Goal: Task Accomplishment & Management: Complete application form

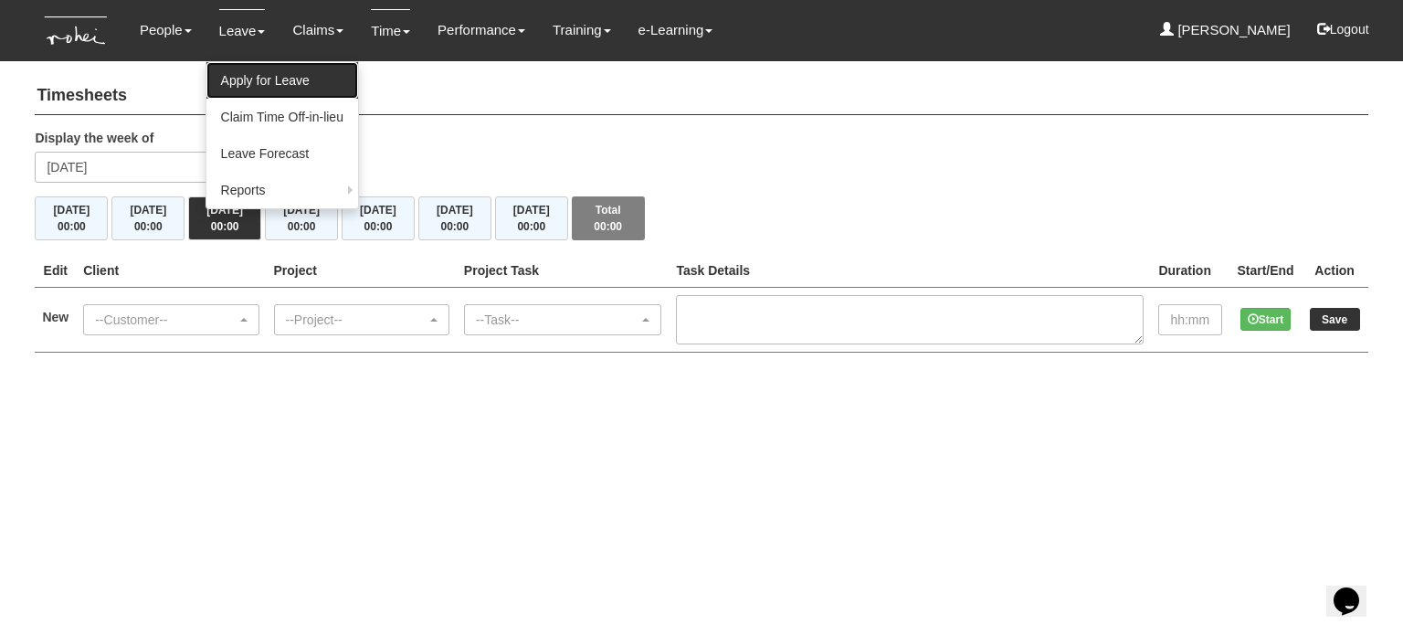
click at [245, 90] on link "Apply for Leave" at bounding box center [282, 80] width 152 height 37
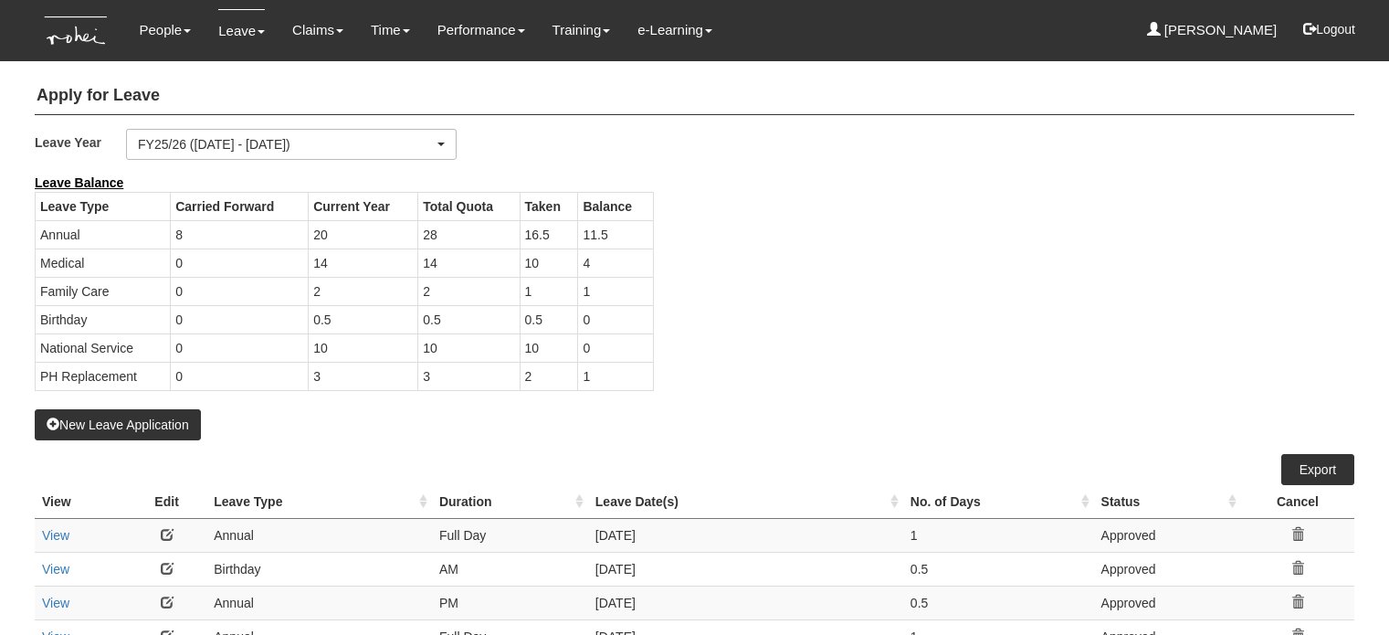
select select "50"
click at [106, 411] on button "New Leave Application" at bounding box center [118, 424] width 166 height 31
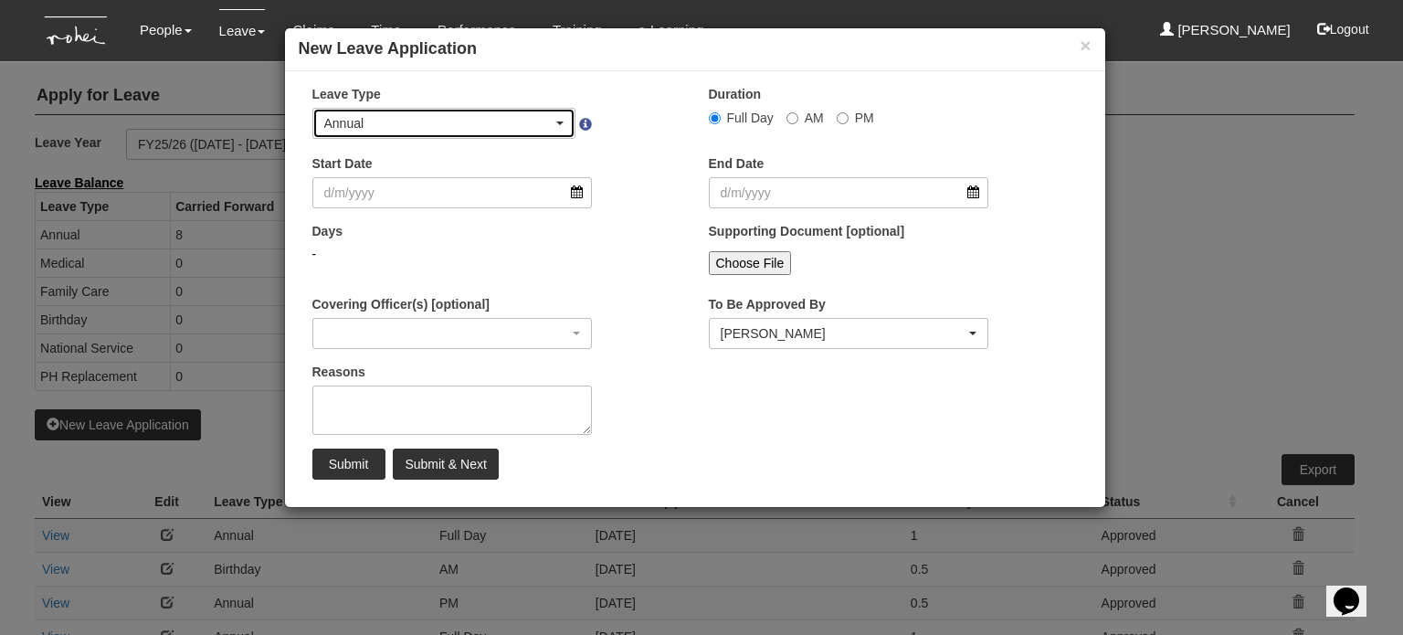
click at [476, 127] on div "Annual" at bounding box center [438, 123] width 229 height 18
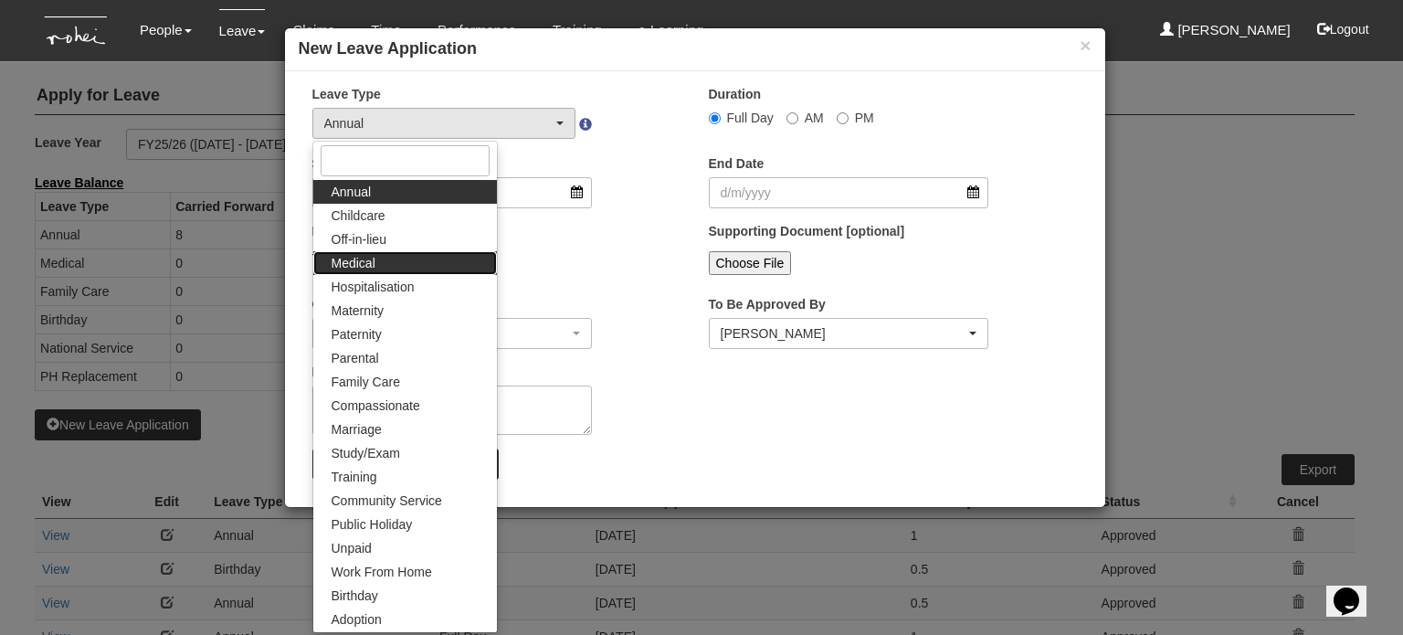
click at [416, 255] on link "Medical" at bounding box center [405, 263] width 184 height 24
select select "4"
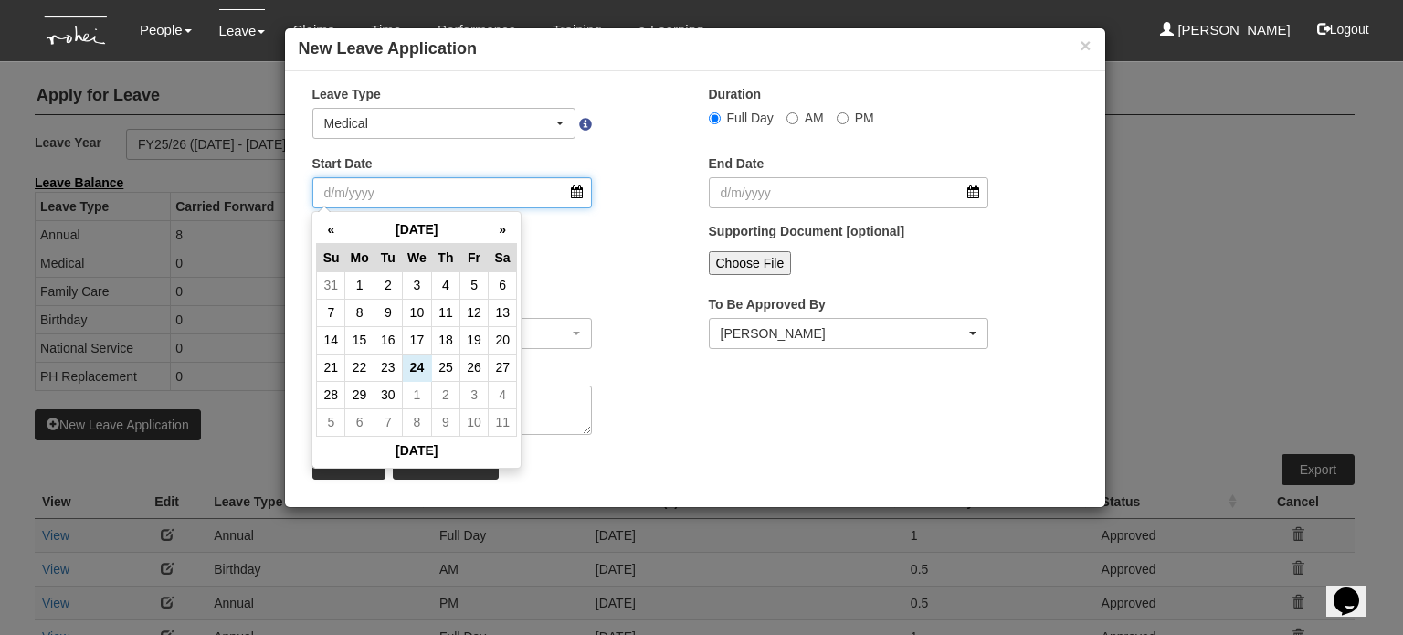
click at [473, 204] on input "Start Date" at bounding box center [452, 192] width 280 height 31
click at [360, 363] on td "22" at bounding box center [359, 366] width 28 height 27
type input "[DATE]"
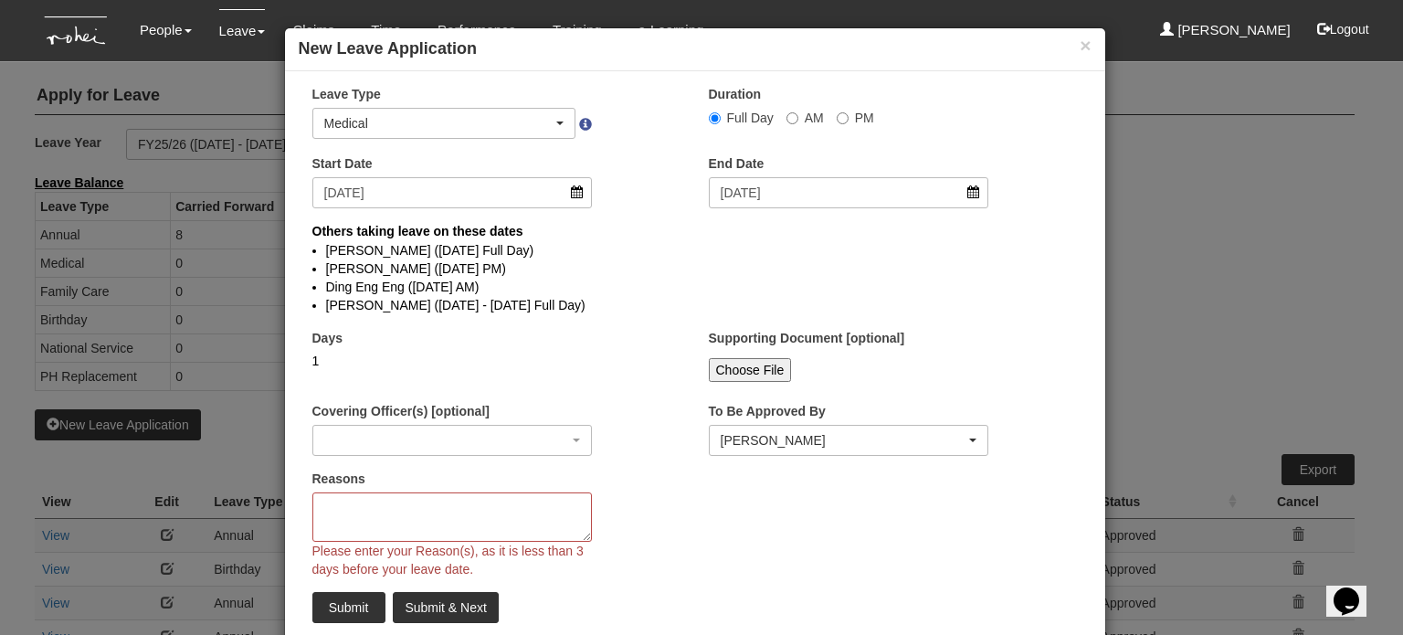
select select
click at [423, 508] on textarea "Reasons" at bounding box center [452, 516] width 280 height 49
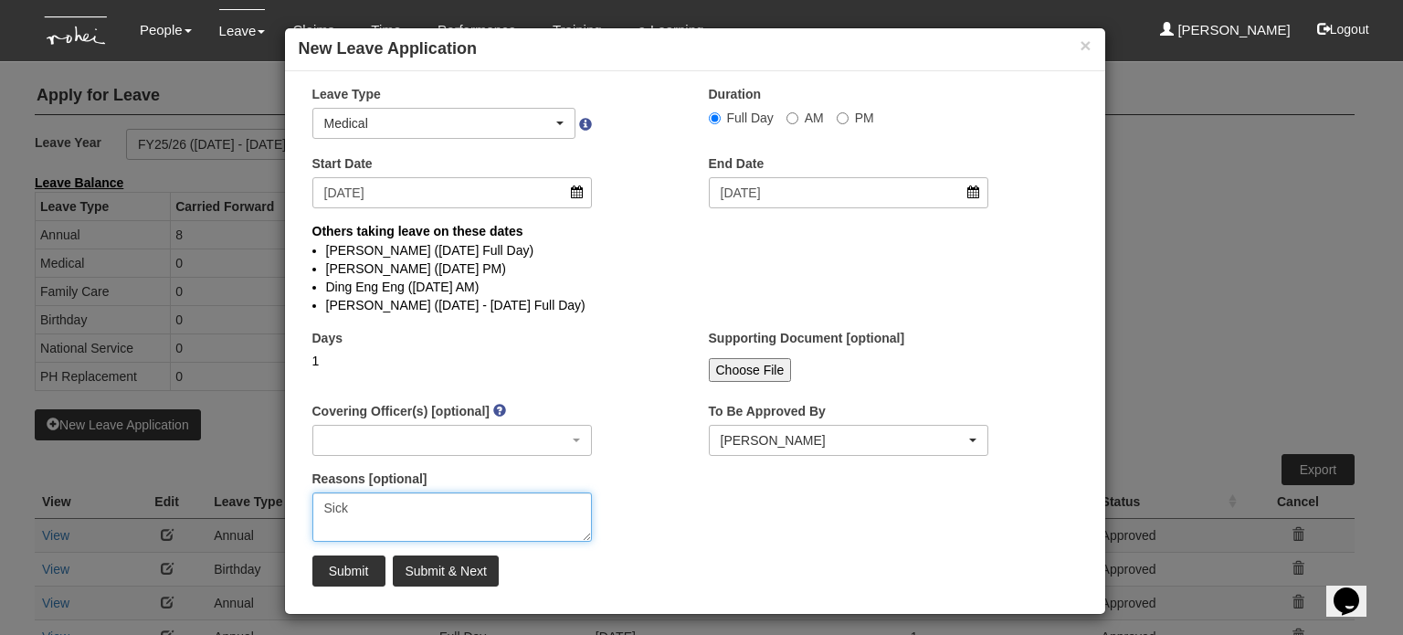
type textarea "Sick"
click at [343, 580] on input "Submit" at bounding box center [348, 570] width 73 height 31
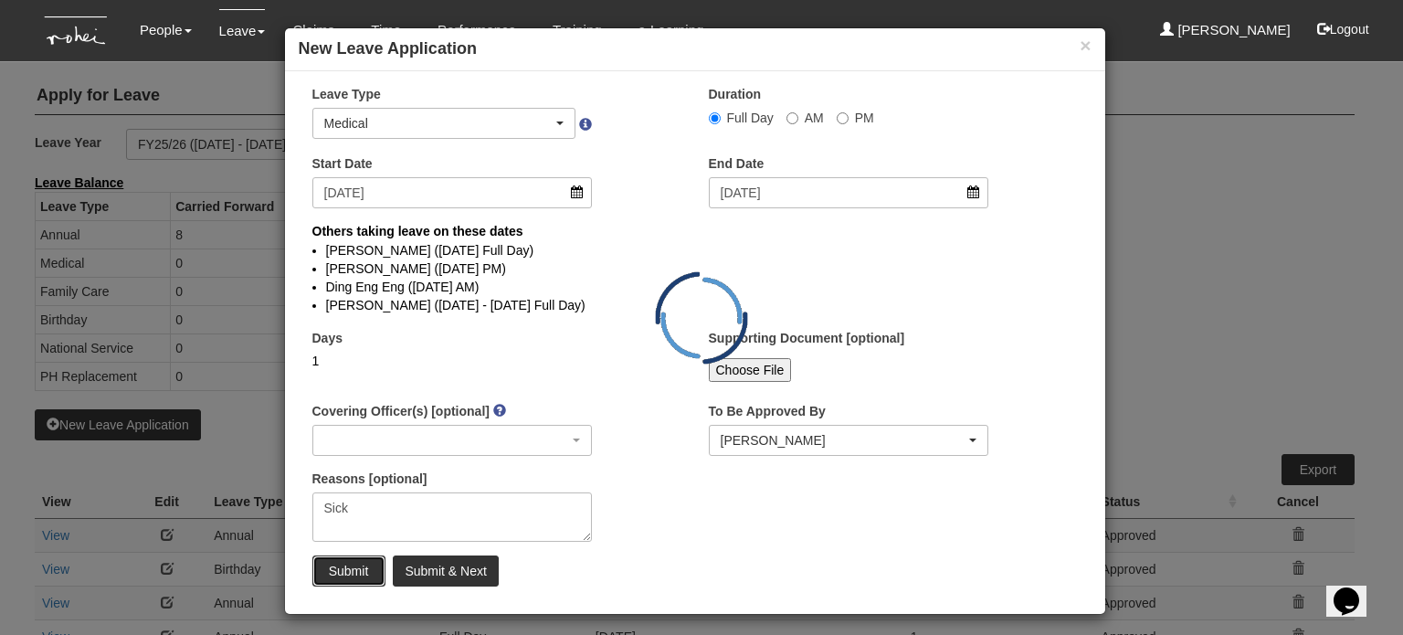
select select "1"
select select
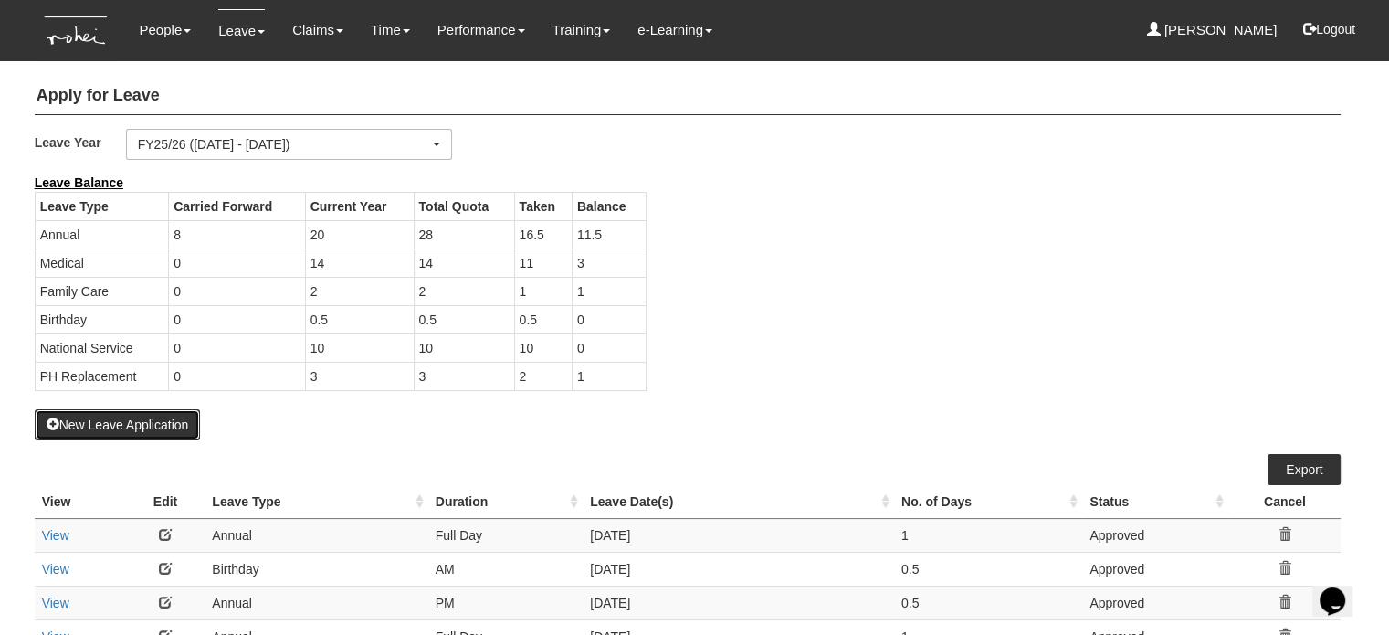
select select "50"
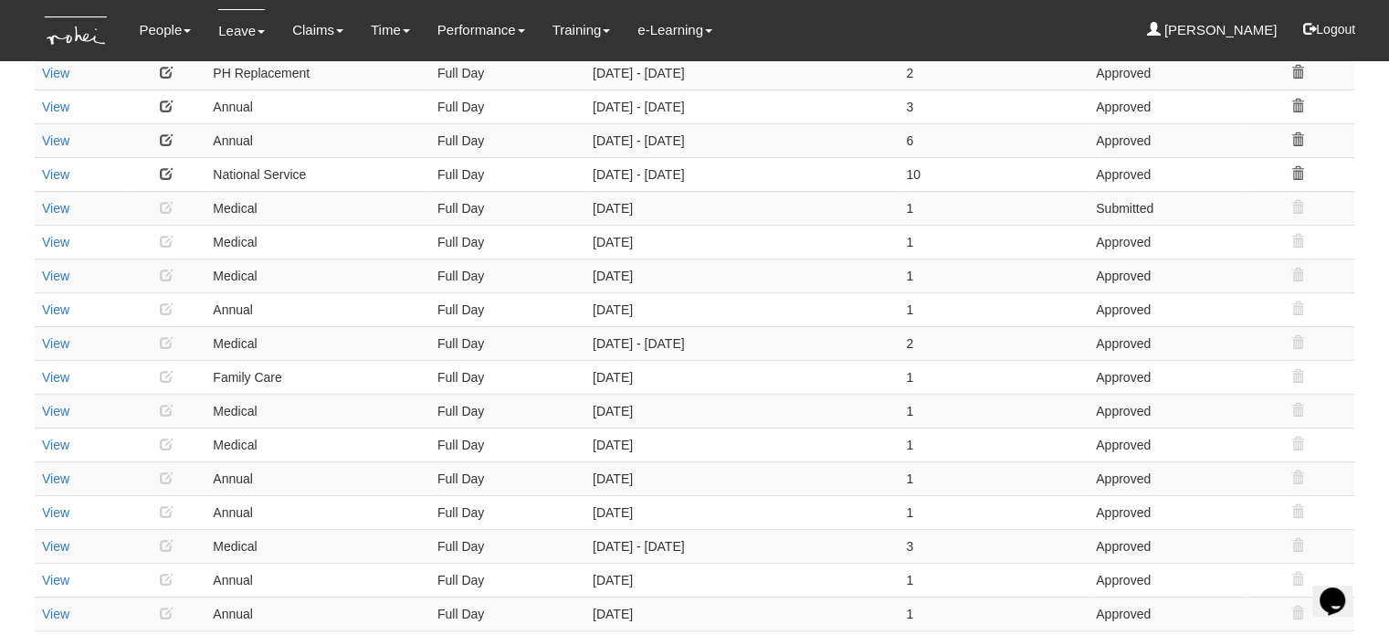
scroll to position [595, 0]
